Goal: Navigation & Orientation: Find specific page/section

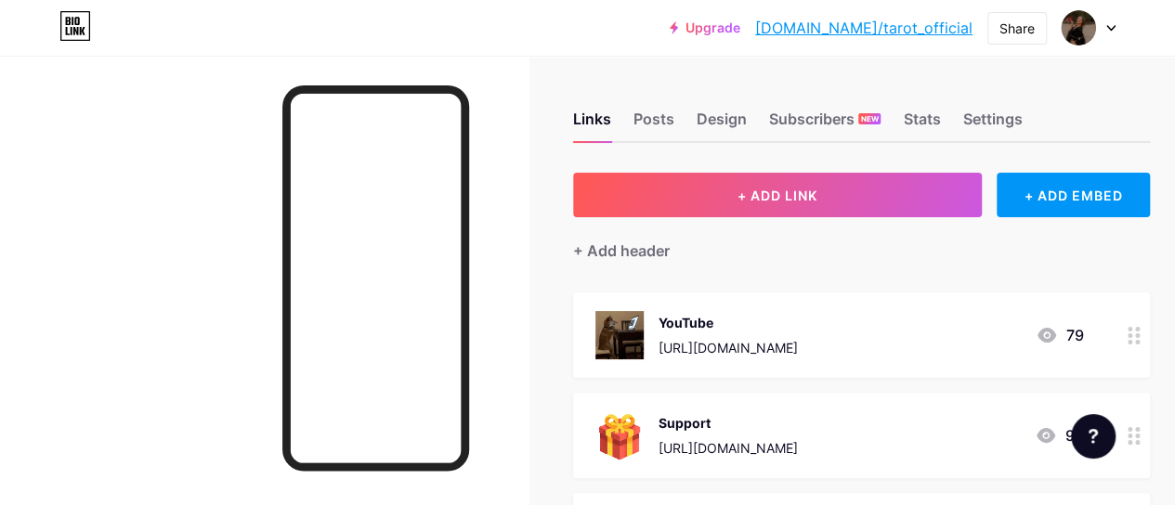
click at [1099, 27] on div at bounding box center [1089, 27] width 54 height 33
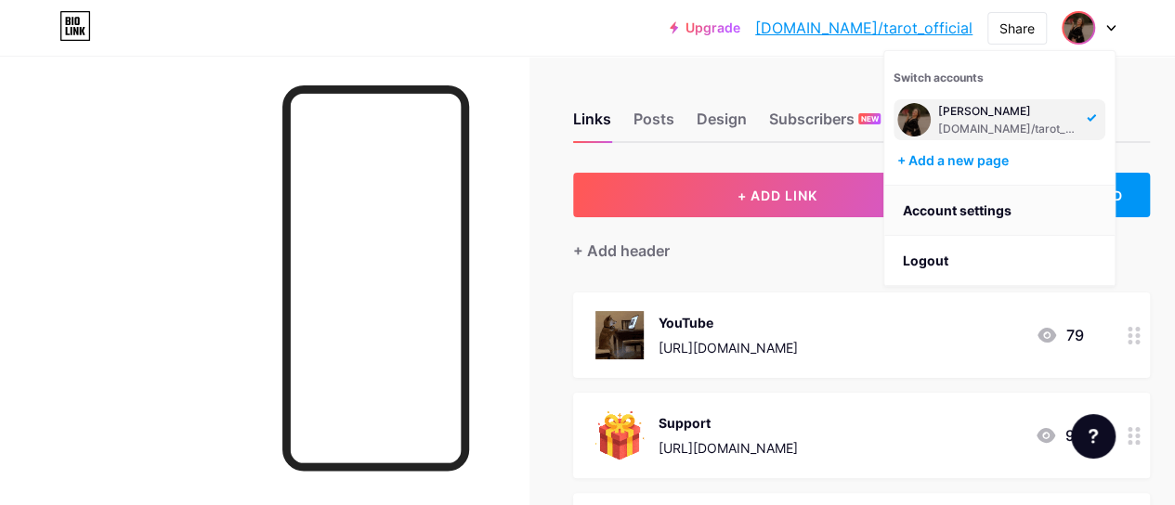
click at [963, 208] on link "Account settings" at bounding box center [999, 211] width 230 height 50
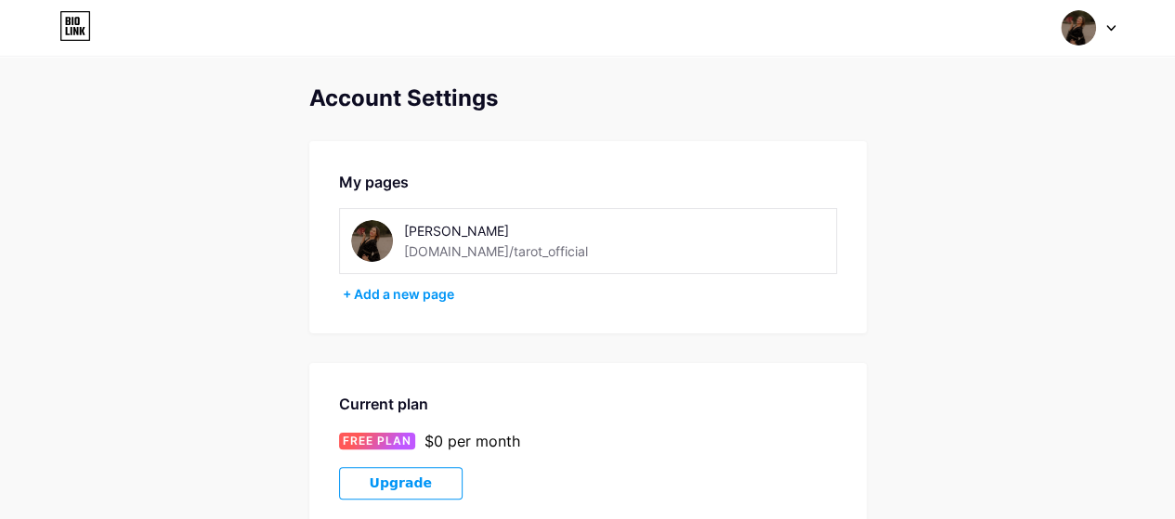
click at [1107, 31] on div at bounding box center [1089, 27] width 54 height 33
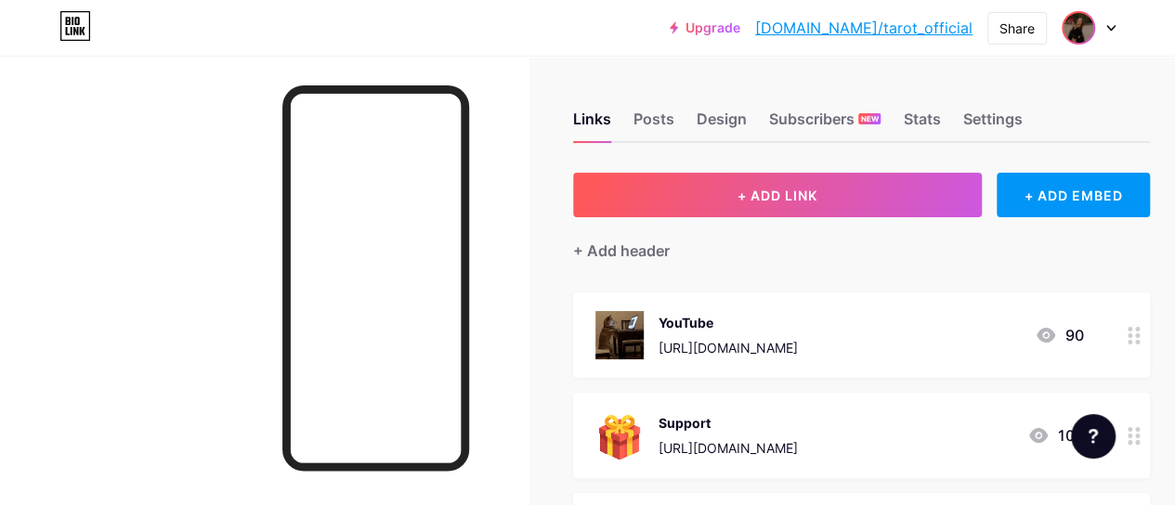
click at [1089, 27] on img at bounding box center [1079, 28] width 30 height 30
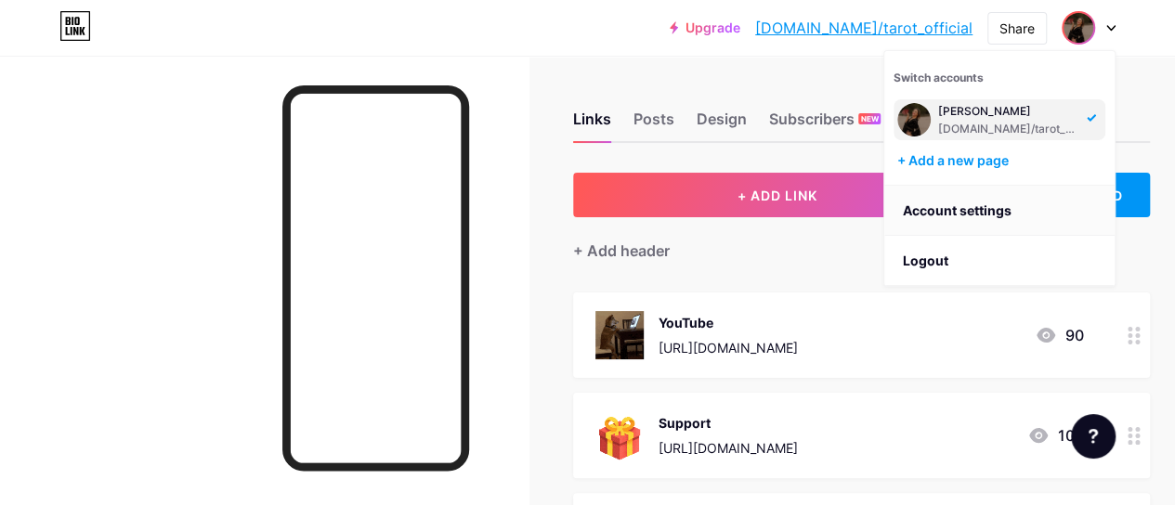
click at [998, 218] on link "Account settings" at bounding box center [999, 211] width 230 height 50
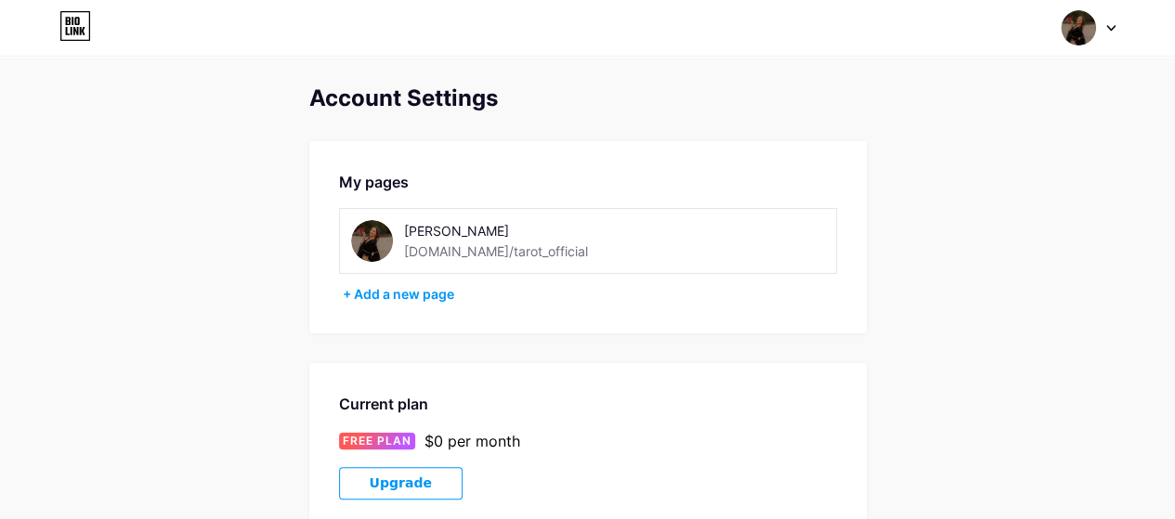
click at [1104, 15] on div at bounding box center [1089, 27] width 54 height 33
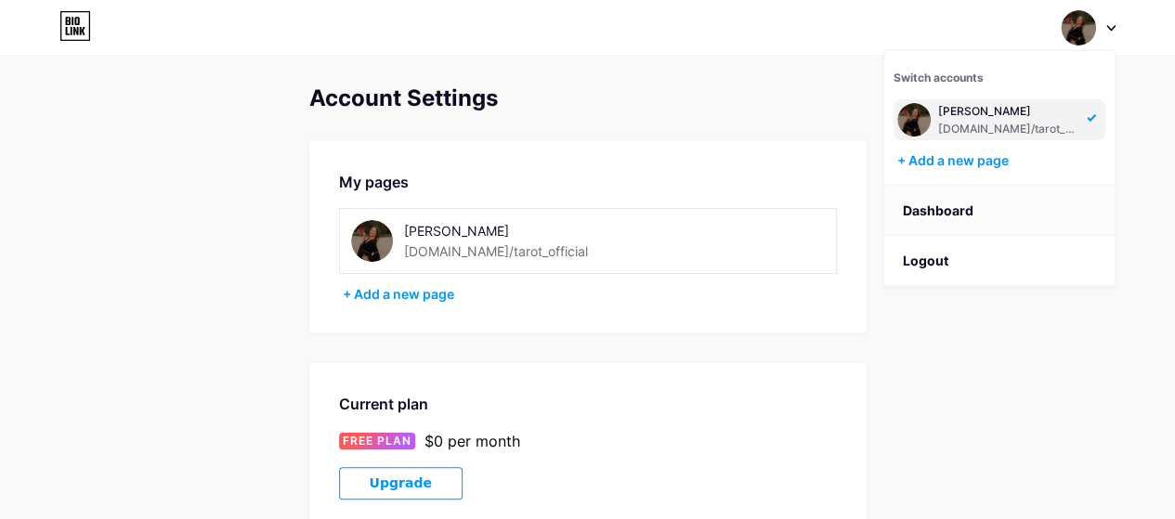
click at [962, 206] on link "Dashboard" at bounding box center [999, 211] width 230 height 50
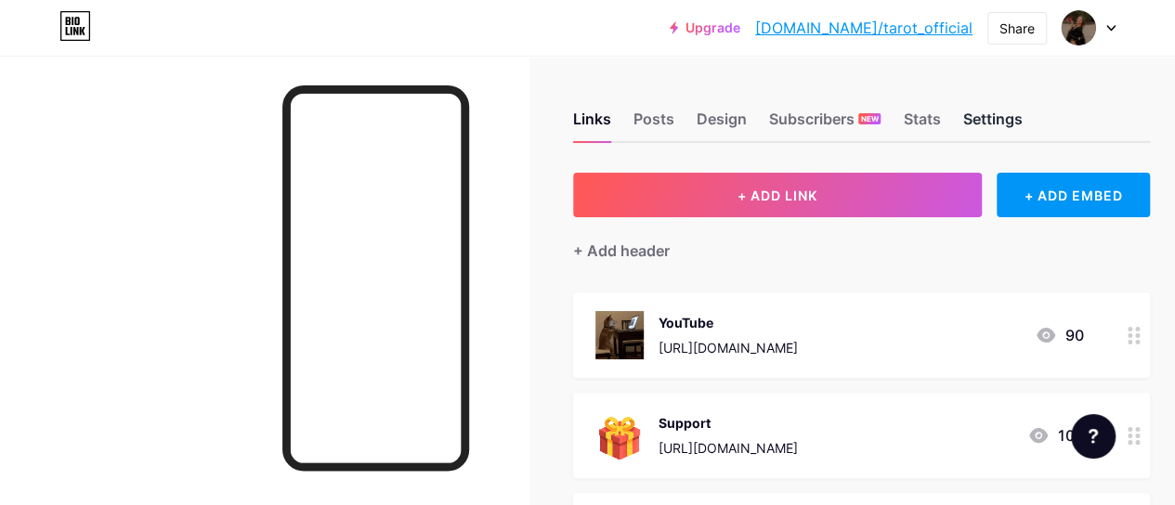
click at [983, 133] on div "Settings" at bounding box center [991, 124] width 59 height 33
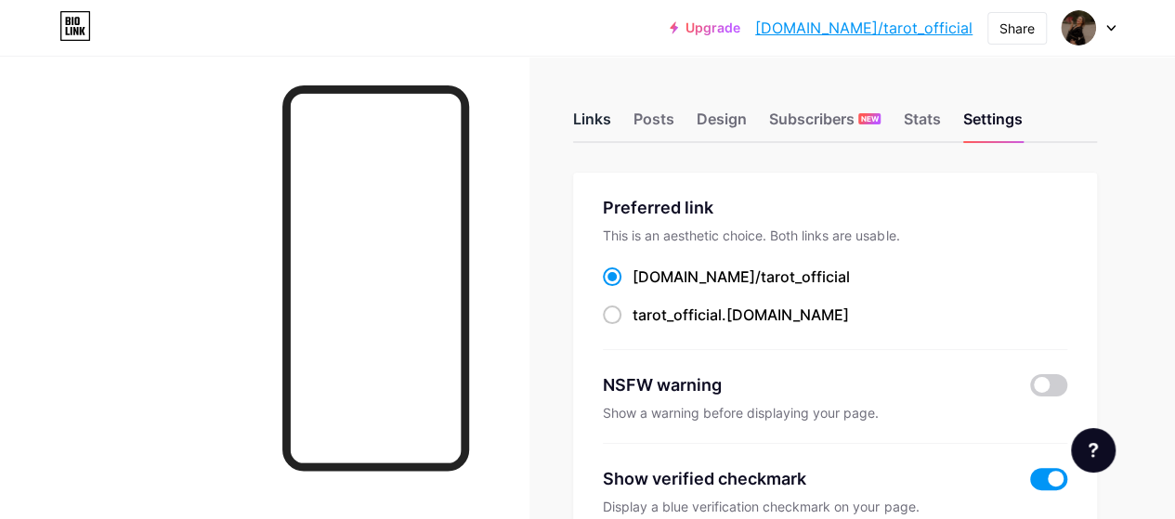
click at [583, 122] on div "Links" at bounding box center [592, 124] width 38 height 33
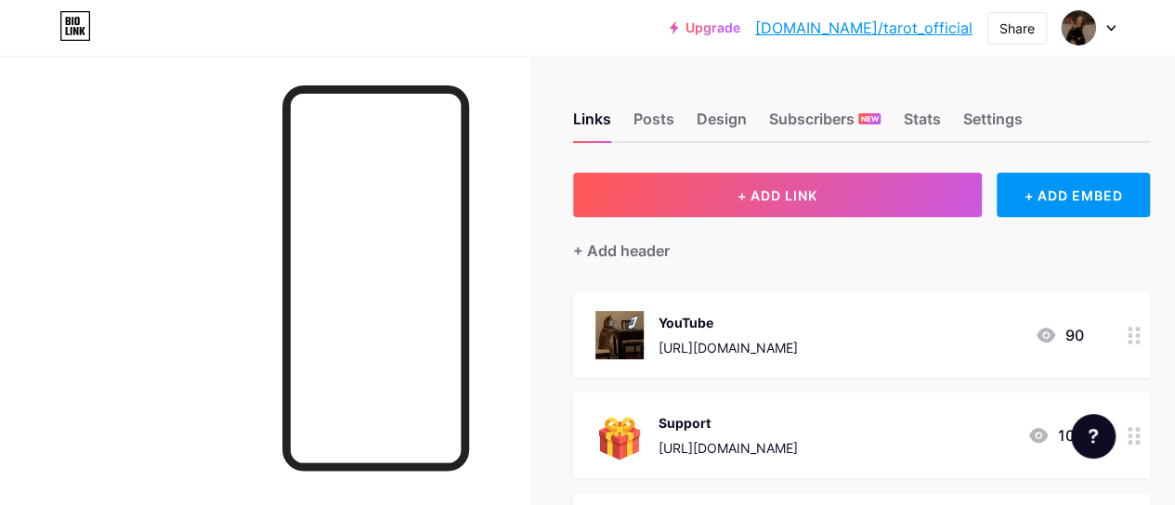
click at [1106, 39] on div at bounding box center [1089, 27] width 54 height 33
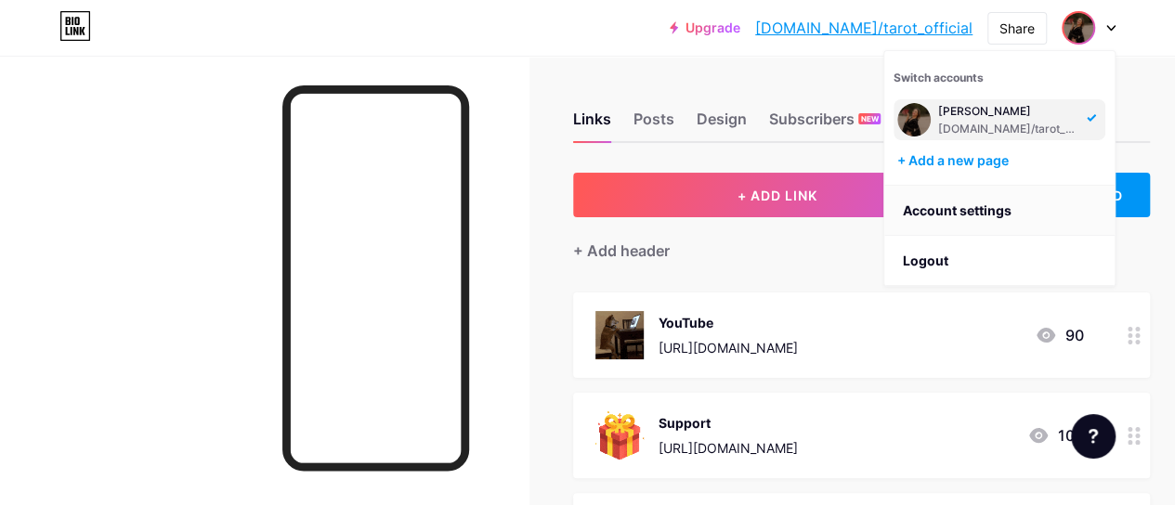
click at [984, 211] on link "Account settings" at bounding box center [999, 211] width 230 height 50
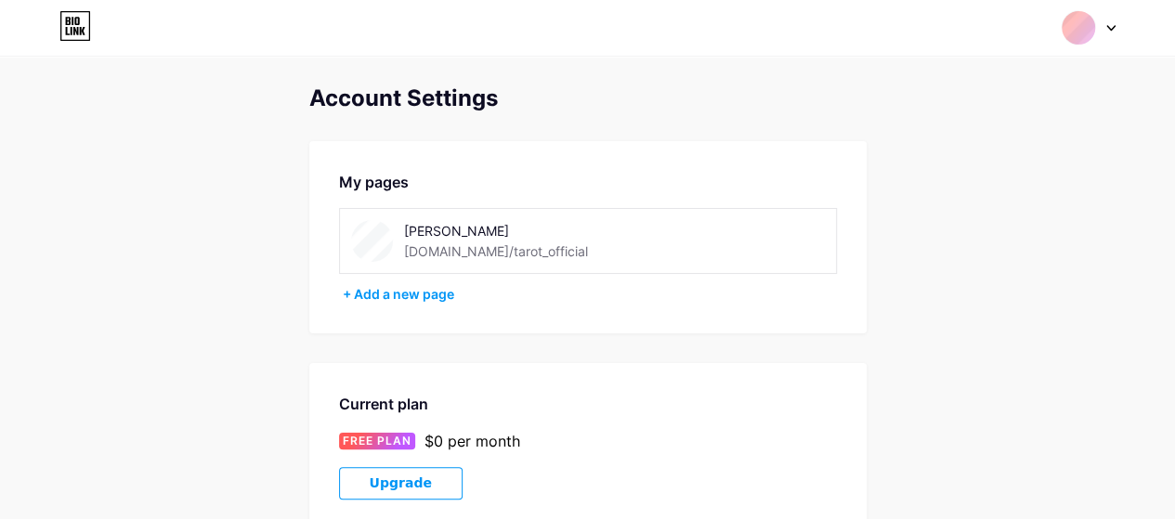
click at [1111, 20] on div at bounding box center [1089, 27] width 54 height 33
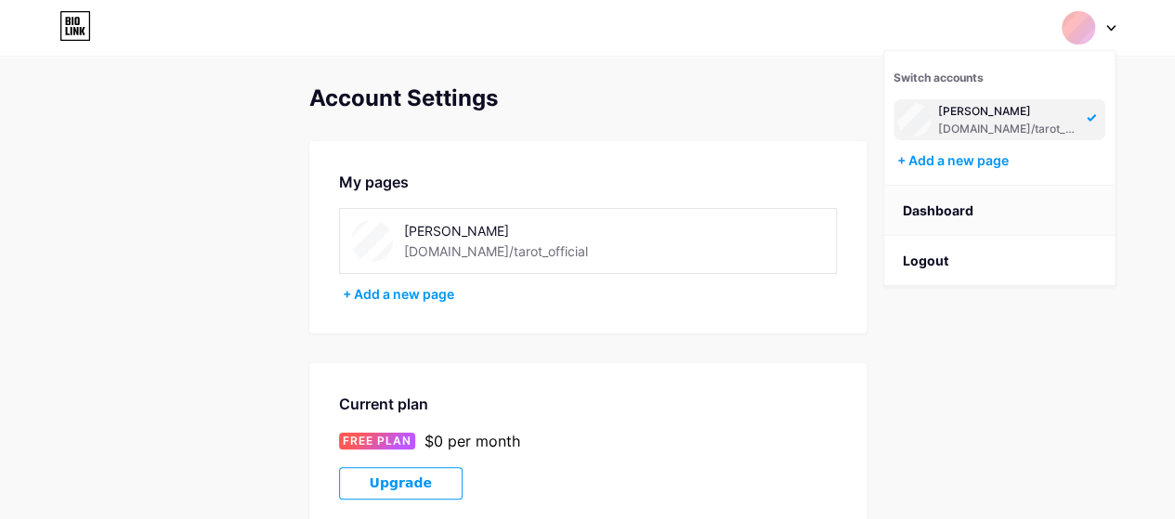
click at [946, 210] on link "Dashboard" at bounding box center [999, 211] width 230 height 50
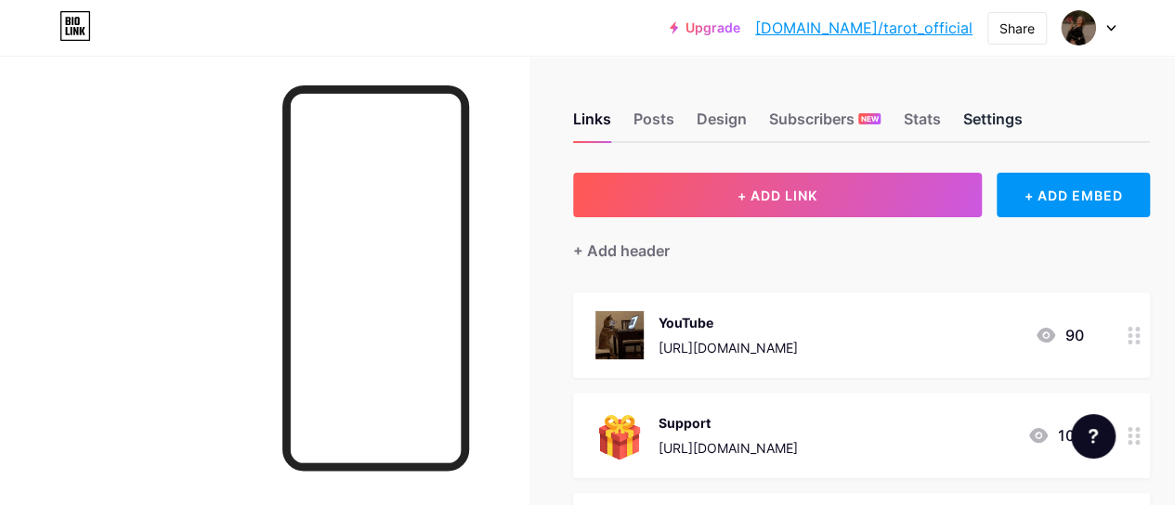
click at [970, 111] on div "Settings" at bounding box center [991, 124] width 59 height 33
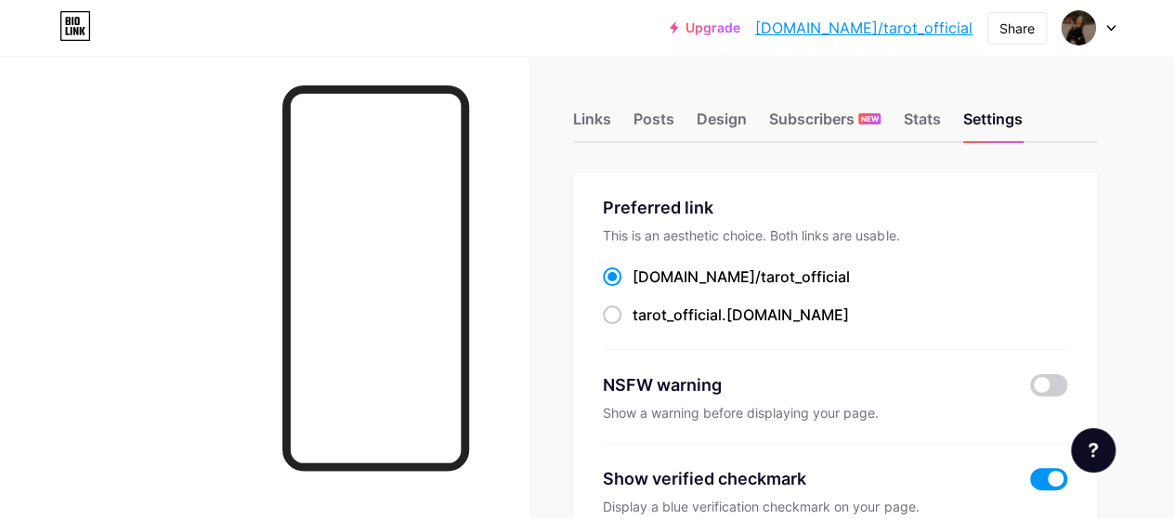
click at [949, 138] on div "Links Posts Design Subscribers NEW Stats Settings" at bounding box center [835, 110] width 524 height 65
click at [937, 125] on div "Stats" at bounding box center [921, 124] width 37 height 33
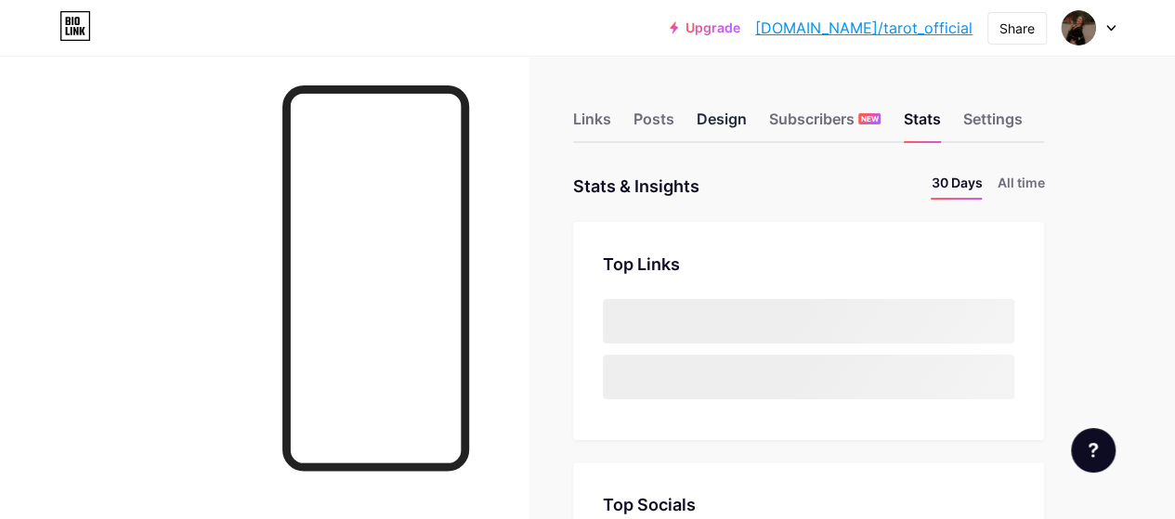
click at [730, 116] on div "Design" at bounding box center [722, 124] width 50 height 33
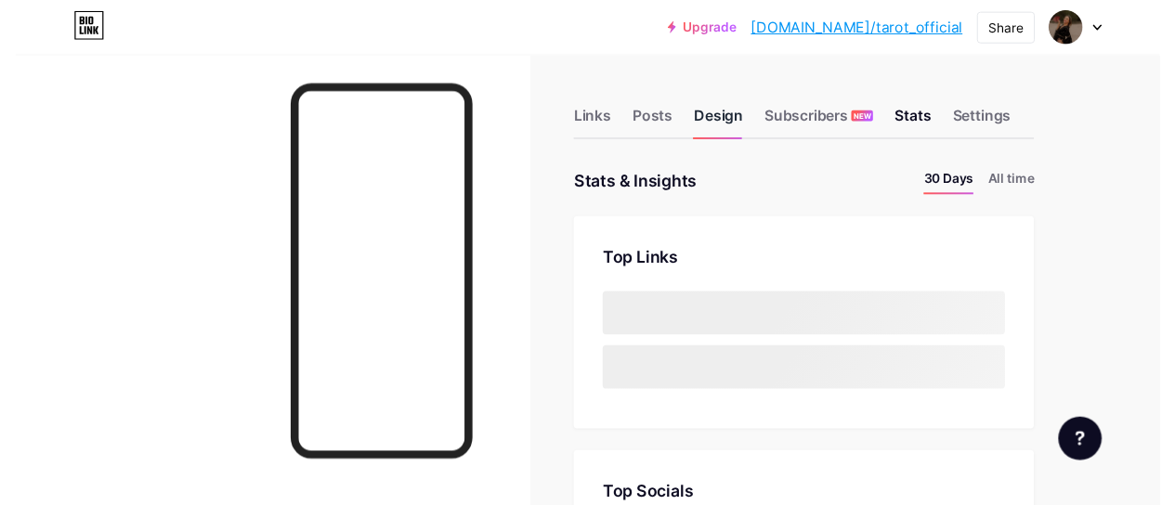
scroll to position [519, 1174]
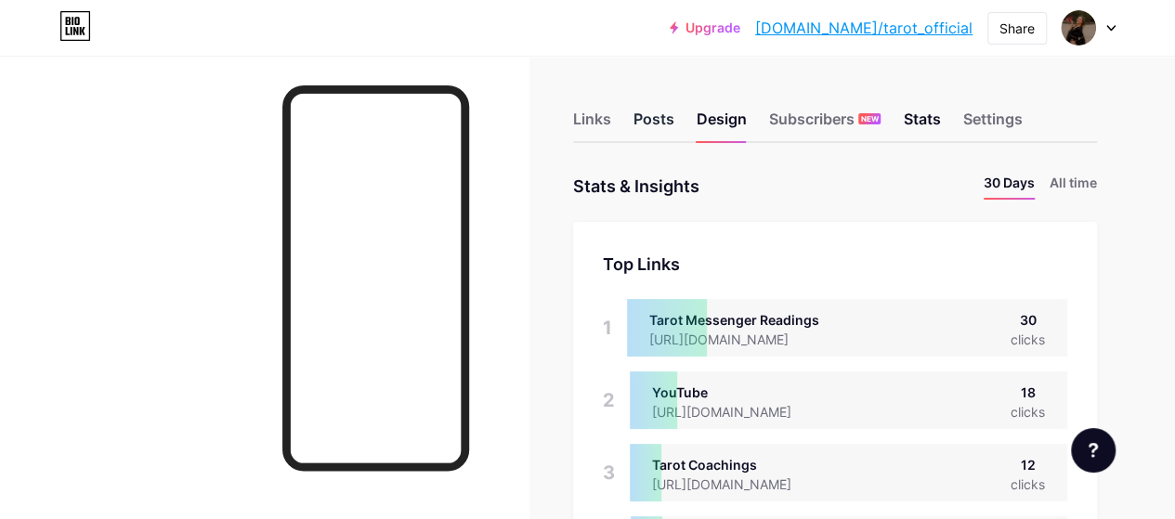
click at [669, 124] on div "Posts" at bounding box center [654, 124] width 41 height 33
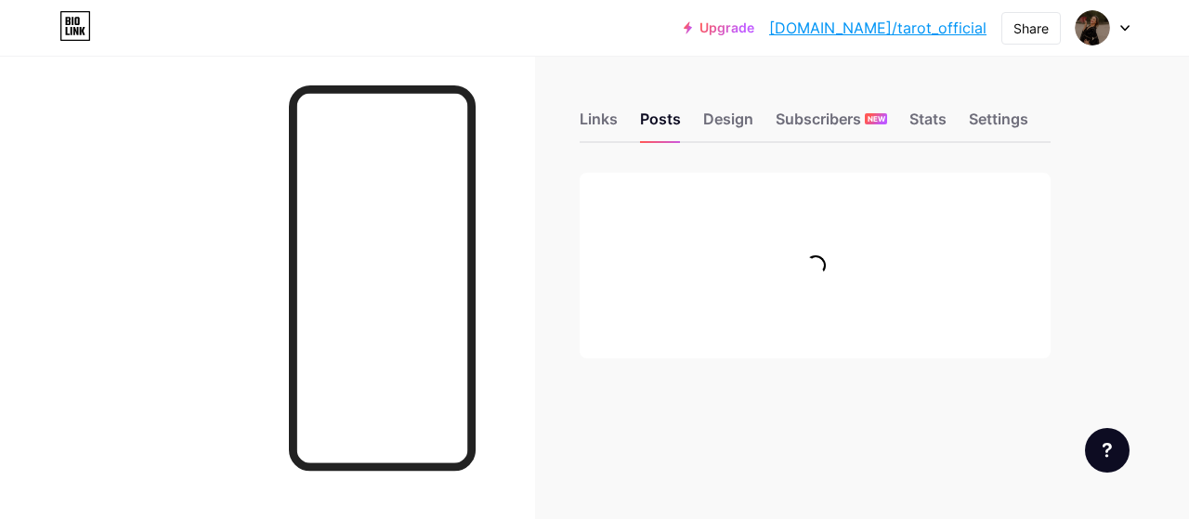
click at [622, 125] on div "Links Posts Design Subscribers NEW Stats Settings" at bounding box center [815, 110] width 471 height 65
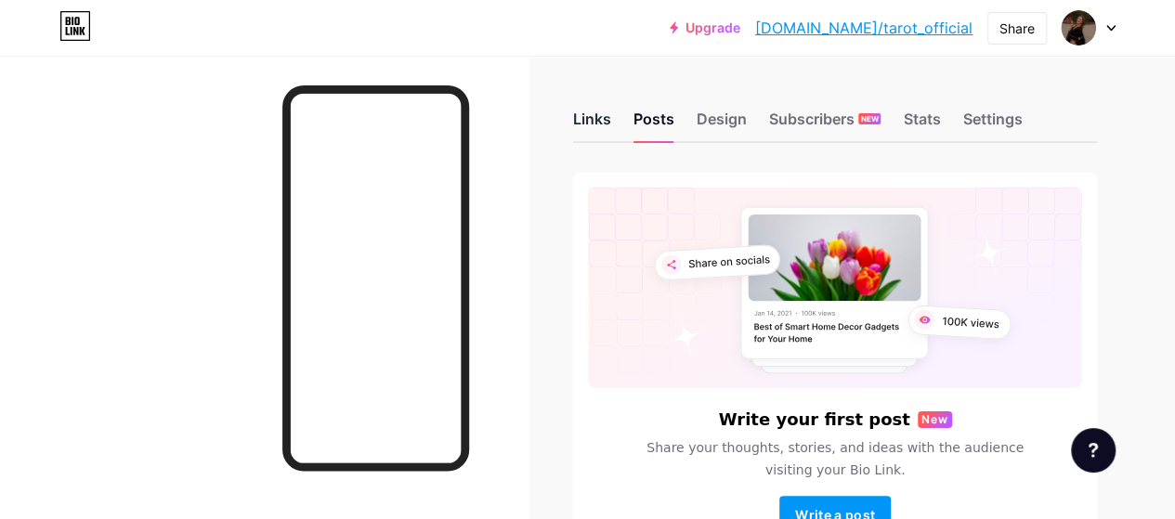
click at [606, 113] on div "Links" at bounding box center [592, 124] width 38 height 33
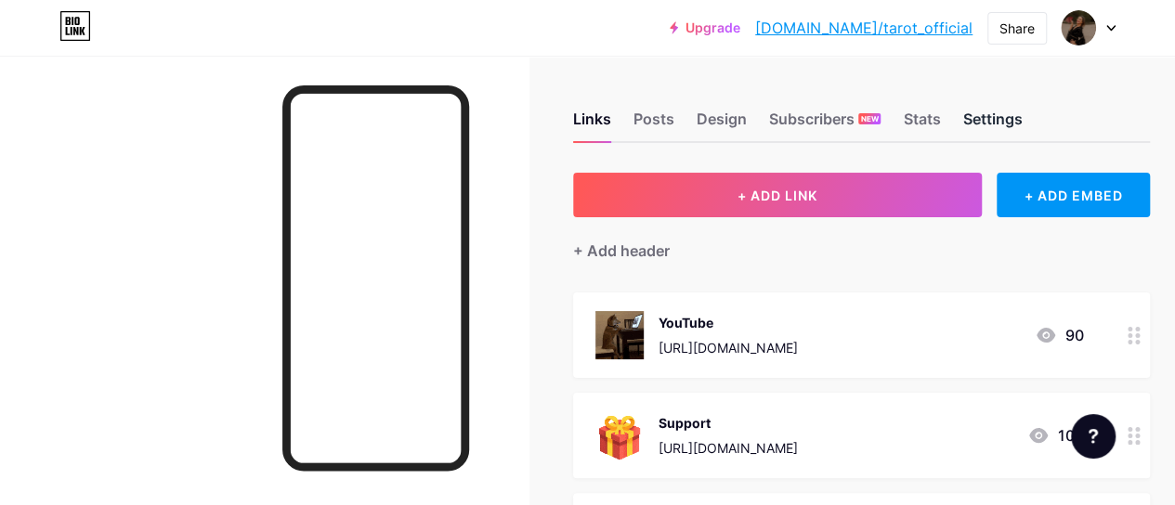
click at [1015, 124] on div "Settings" at bounding box center [991, 124] width 59 height 33
